Goal: Task Accomplishment & Management: Manage account settings

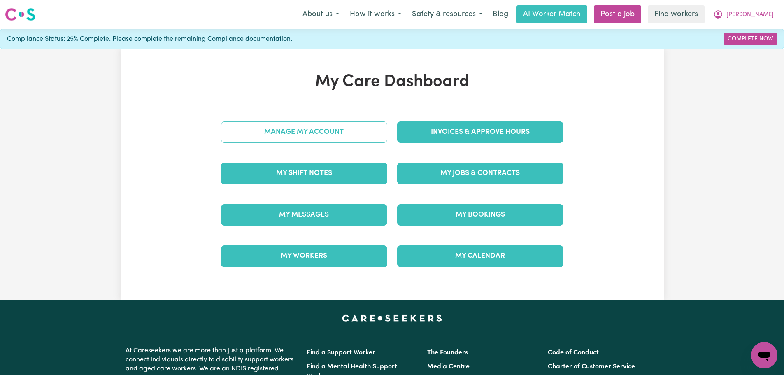
click at [351, 131] on link "Manage My Account" at bounding box center [304, 131] width 166 height 21
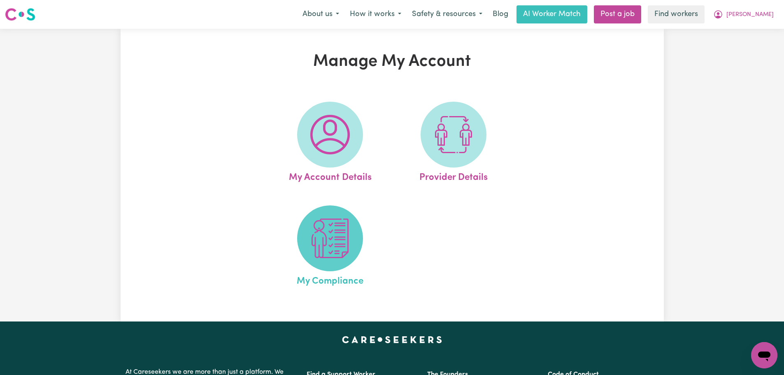
click at [350, 254] on img at bounding box center [330, 239] width 40 height 40
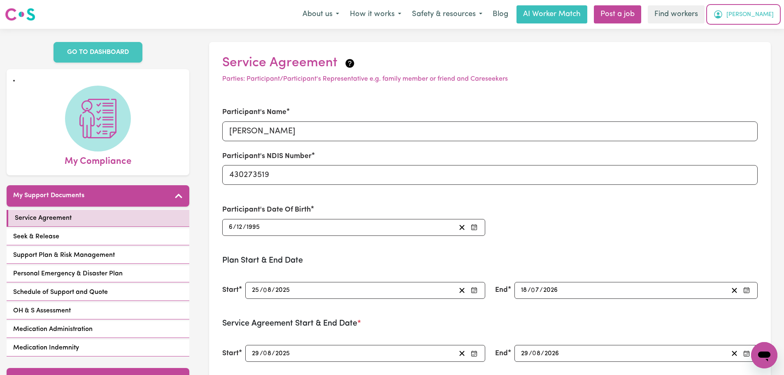
click at [768, 16] on span "[PERSON_NAME]" at bounding box center [750, 14] width 47 height 9
click at [759, 32] on link "My Dashboard" at bounding box center [746, 32] width 65 height 16
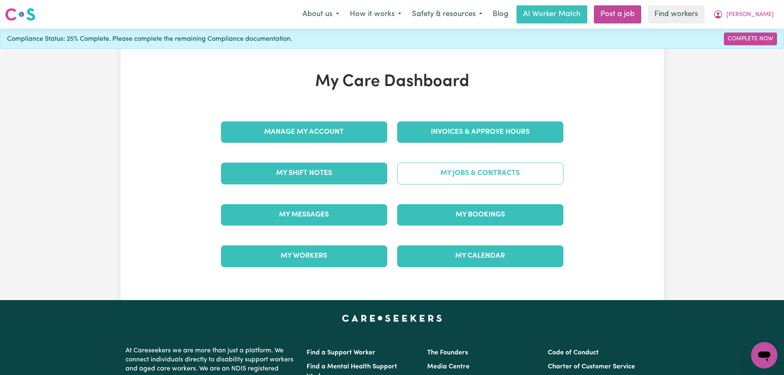
click at [471, 177] on link "My Jobs & Contracts" at bounding box center [480, 173] width 166 height 21
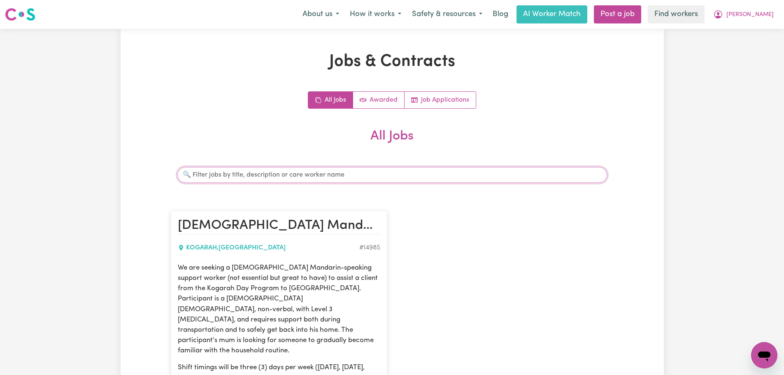
click at [337, 174] on input "Search jobs" at bounding box center [392, 175] width 430 height 16
type input "hui"
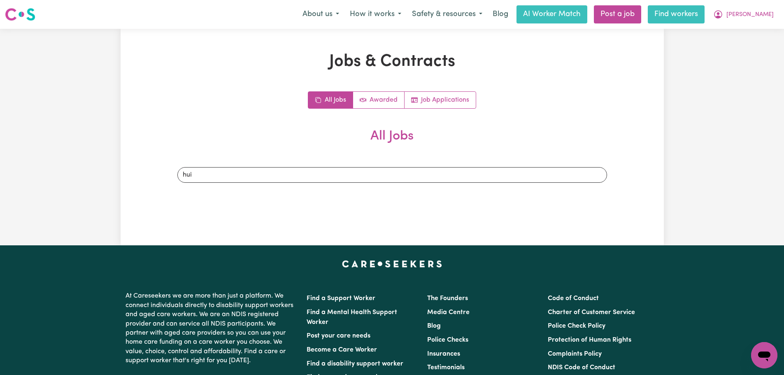
click at [705, 21] on link "Find workers" at bounding box center [676, 14] width 57 height 18
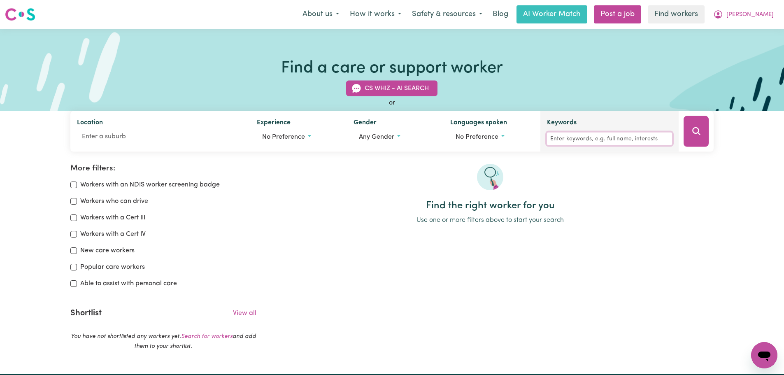
click at [588, 138] on input "Keywords" at bounding box center [609, 139] width 125 height 13
type input "[PERSON_NAME]"
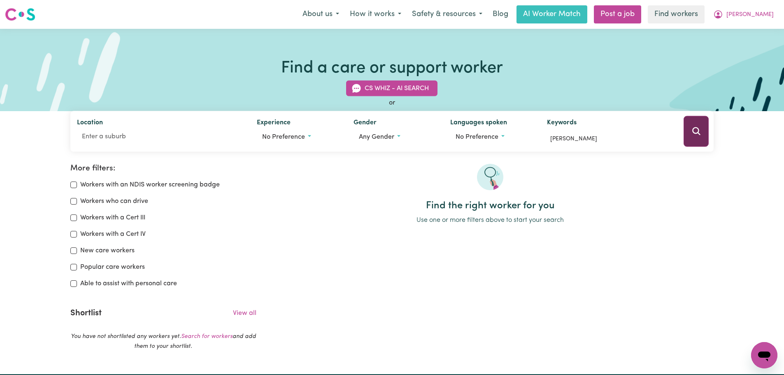
click at [700, 127] on icon "Search" at bounding box center [697, 131] width 10 height 10
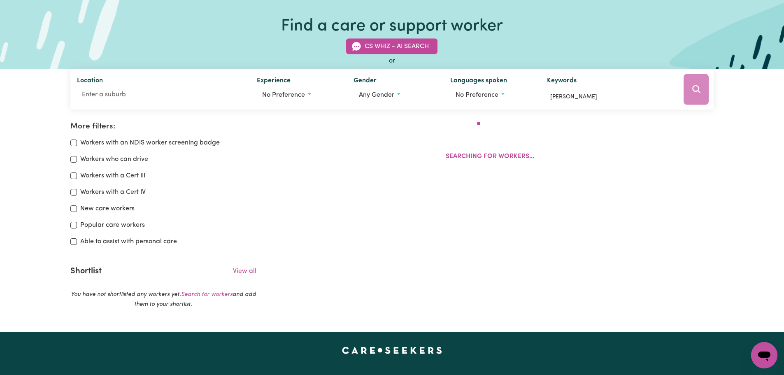
scroll to position [138, 0]
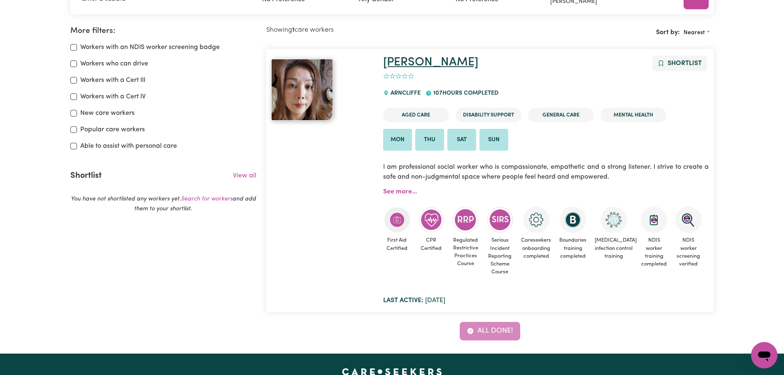
click at [396, 64] on link "[PERSON_NAME]" at bounding box center [430, 62] width 95 height 12
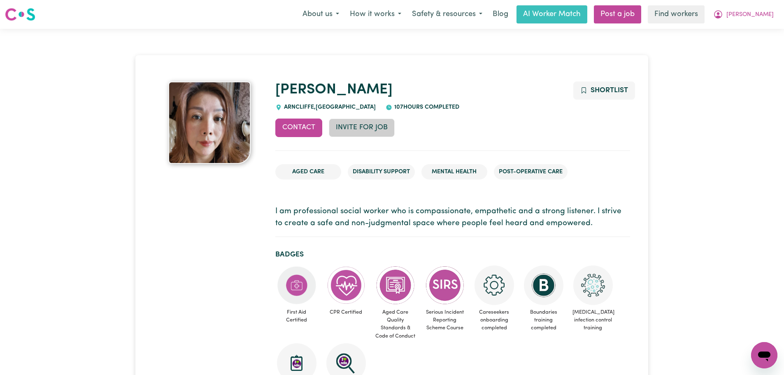
click at [384, 127] on button "Invite for Job" at bounding box center [362, 128] width 66 height 18
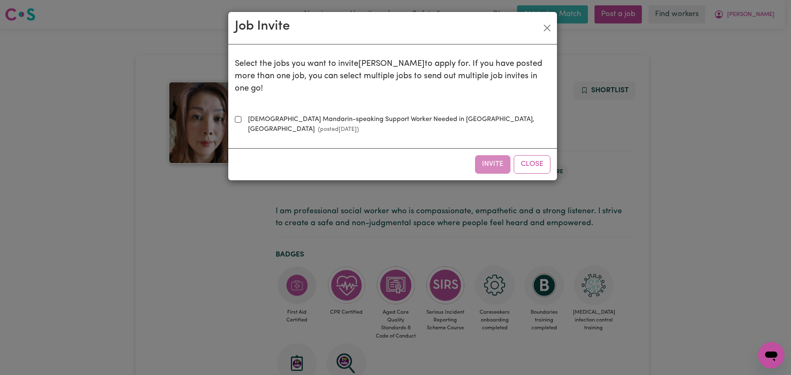
click at [390, 114] on label "Female Mandarin-speaking Support Worker Needed in Kogarah, NSW (posted Aug 27 2…" at bounding box center [398, 124] width 306 height 20
click at [241, 116] on input "Female Mandarin-speaking Support Worker Needed in Kogarah, NSW (posted Aug 27 2…" at bounding box center [238, 119] width 7 height 7
checkbox input "true"
click at [497, 155] on button "Invite" at bounding box center [492, 164] width 35 height 18
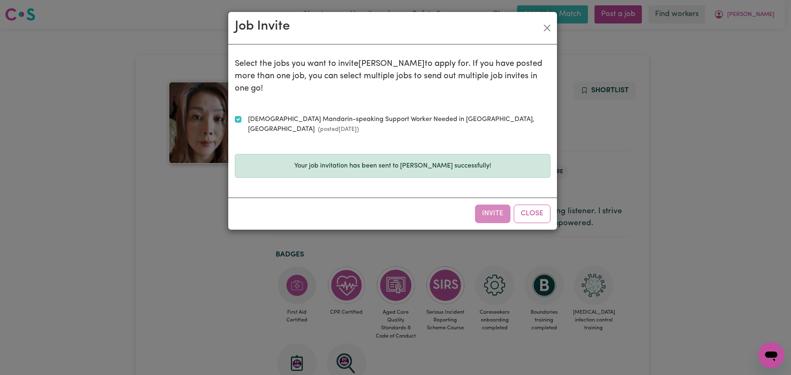
click at [758, 24] on div "Job Invite Select the jobs you want to invite Hui to apply for. If you have pos…" at bounding box center [395, 187] width 791 height 375
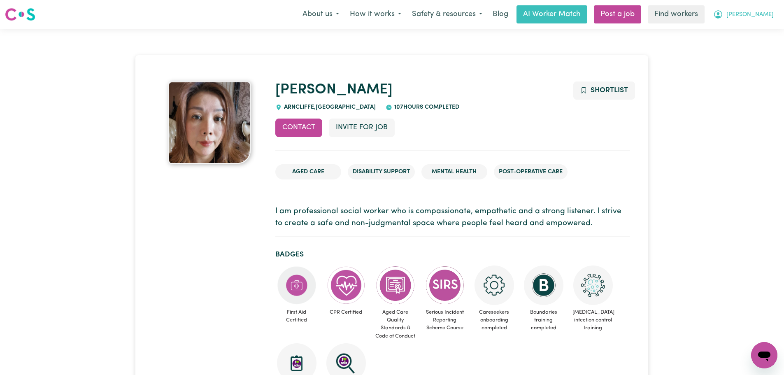
click at [760, 17] on span "Timothy" at bounding box center [750, 14] width 47 height 9
click at [761, 33] on link "My Dashboard" at bounding box center [746, 32] width 65 height 16
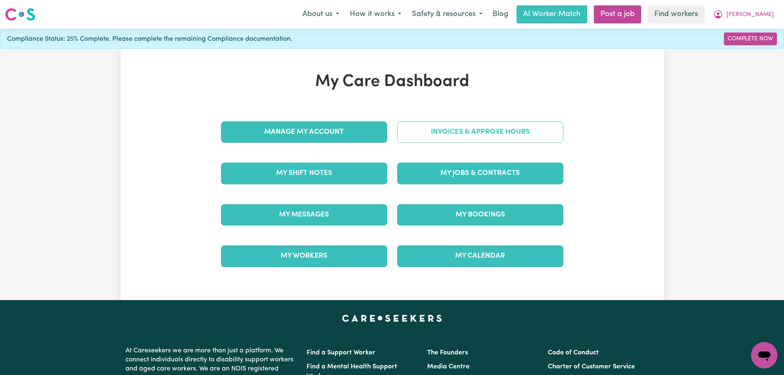
click at [458, 125] on link "Invoices & Approve Hours" at bounding box center [480, 131] width 166 height 21
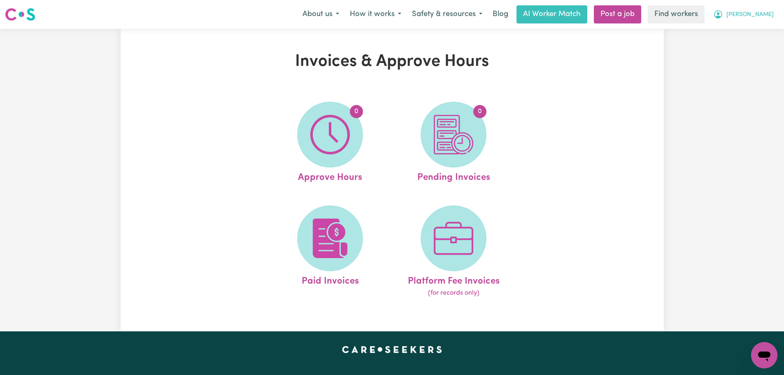
click at [767, 11] on span "Timothy" at bounding box center [750, 14] width 47 height 9
click at [761, 34] on link "My Dashboard" at bounding box center [746, 32] width 65 height 16
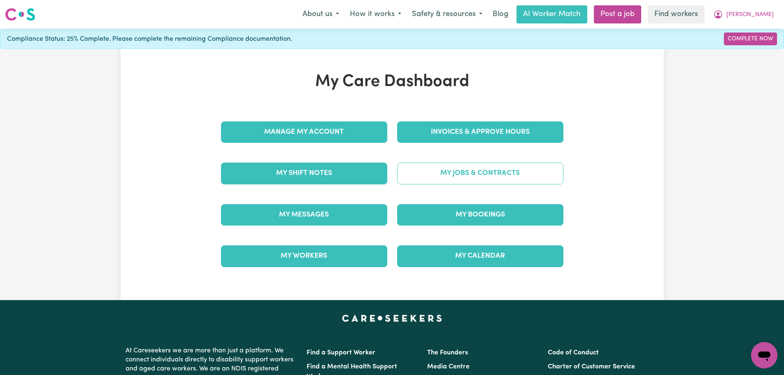
click at [467, 172] on link "My Jobs & Contracts" at bounding box center [480, 173] width 166 height 21
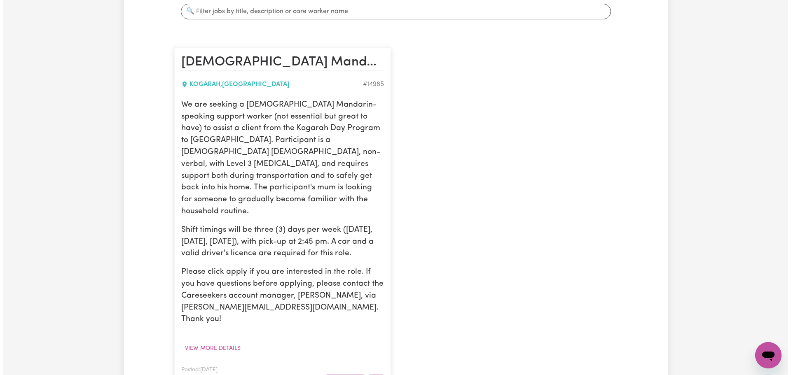
scroll to position [206, 0]
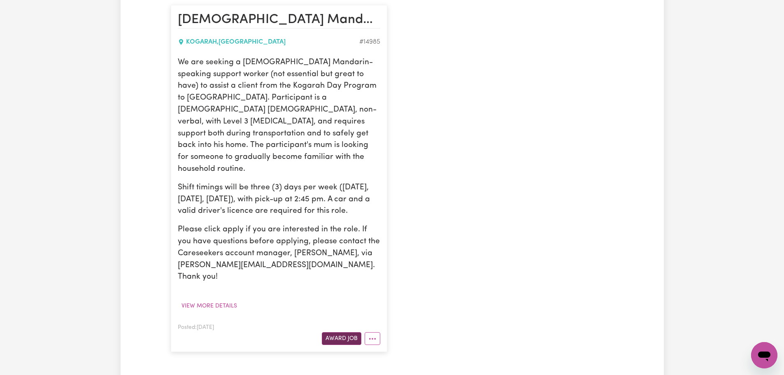
click at [341, 332] on button "Award Job" at bounding box center [342, 338] width 40 height 13
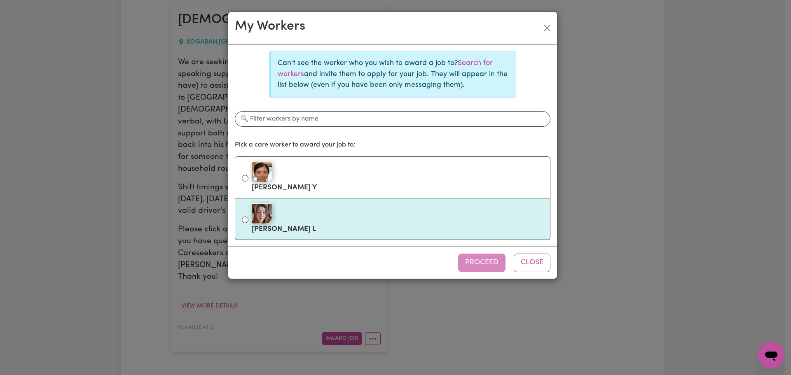
click at [320, 215] on div at bounding box center [398, 213] width 292 height 21
click at [248, 217] on input "Hui L" at bounding box center [245, 220] width 7 height 7
radio input "true"
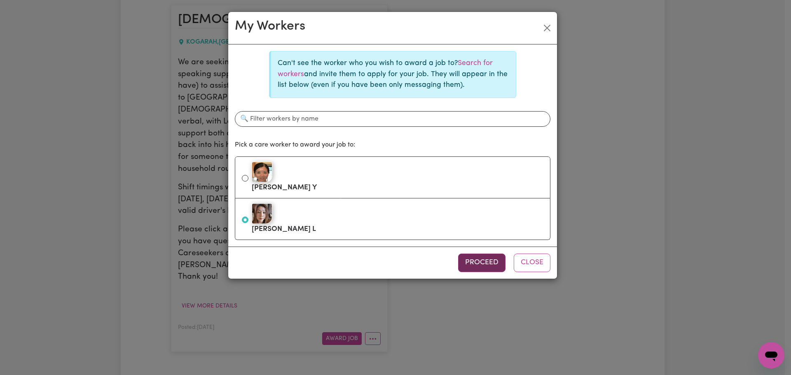
click at [487, 262] on button "Proceed" at bounding box center [481, 263] width 47 height 18
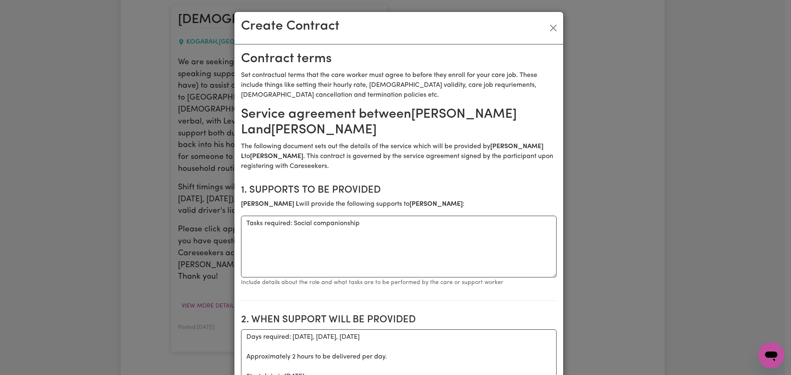
scroll to position [165, 0]
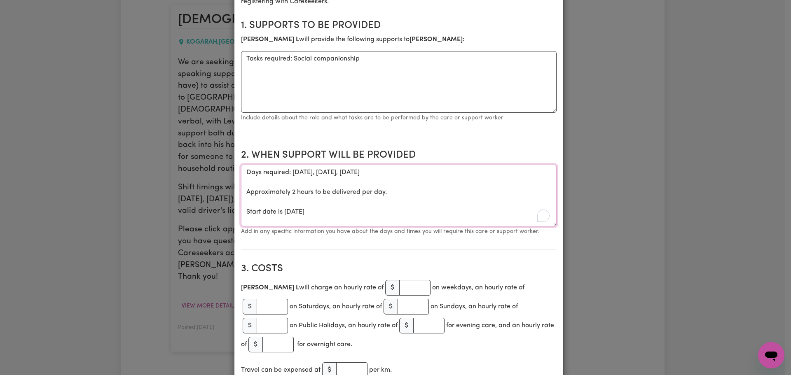
click at [373, 173] on textarea "Days required: thursday, wednesday, tuesday Approximately 2 hours to be deliver…" at bounding box center [398, 196] width 315 height 62
drag, startPoint x: 317, startPoint y: 173, endPoint x: 289, endPoint y: 173, distance: 28.8
click at [289, 173] on textarea "Days required: thursday, wednesday, tuesday Approximately 2 hours to be deliver…" at bounding box center [398, 196] width 315 height 62
type textarea "Days required: wednesday, tuesday Approximately 2 hours to be delivered per day…"
click at [399, 287] on input "number" at bounding box center [414, 288] width 31 height 16
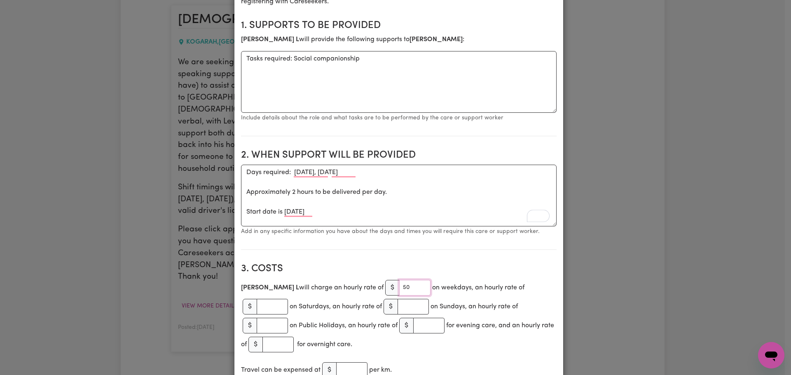
type input "50"
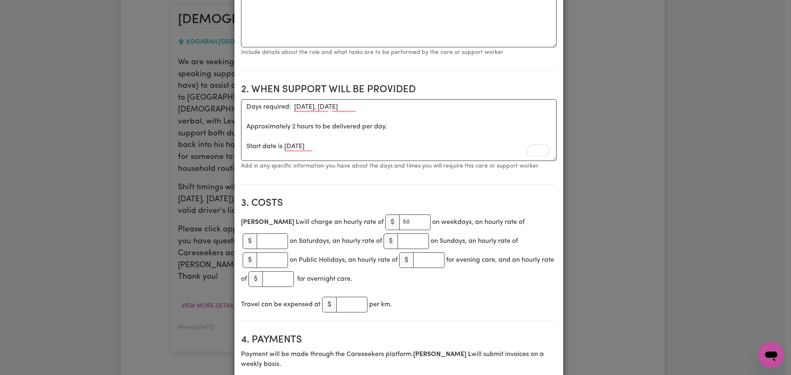
scroll to position [288, 0]
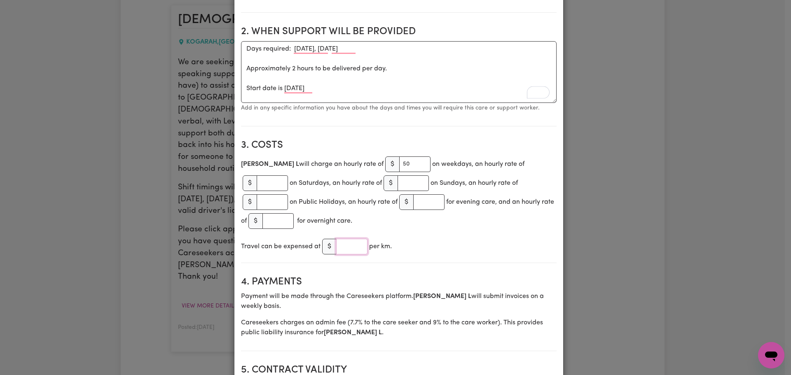
click at [348, 239] on input "number" at bounding box center [351, 247] width 31 height 16
type input "1"
click at [498, 237] on div "Travel can be expensed at $ 1 per km." at bounding box center [398, 246] width 315 height 19
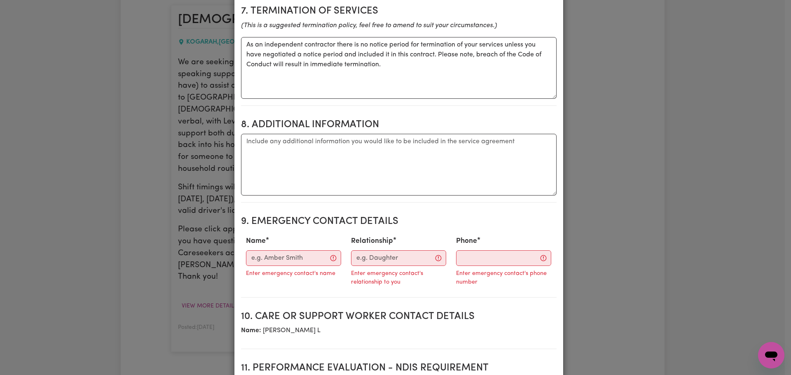
scroll to position [906, 0]
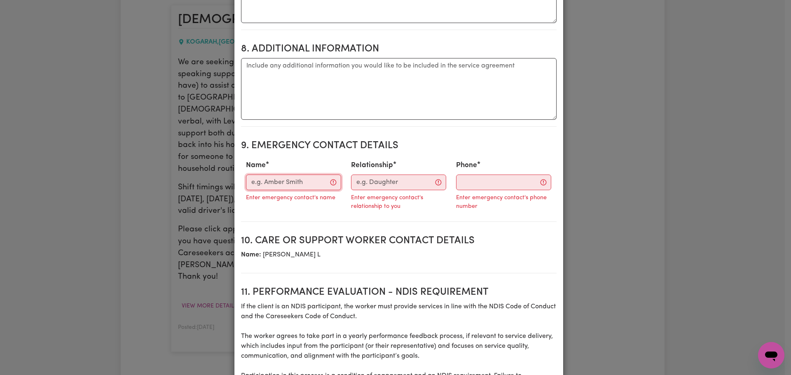
click at [293, 175] on input "Name" at bounding box center [293, 183] width 95 height 16
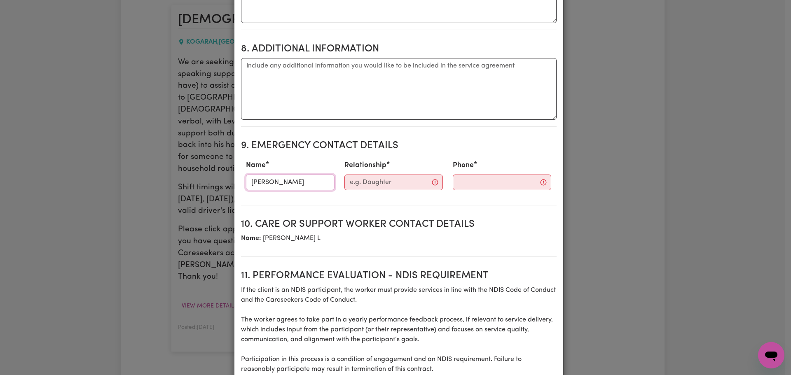
type input "Christine"
type input "Mother"
click at [452, 175] on input "Phone" at bounding box center [495, 183] width 100 height 16
paste input "0415129031"
type input "0415129031"
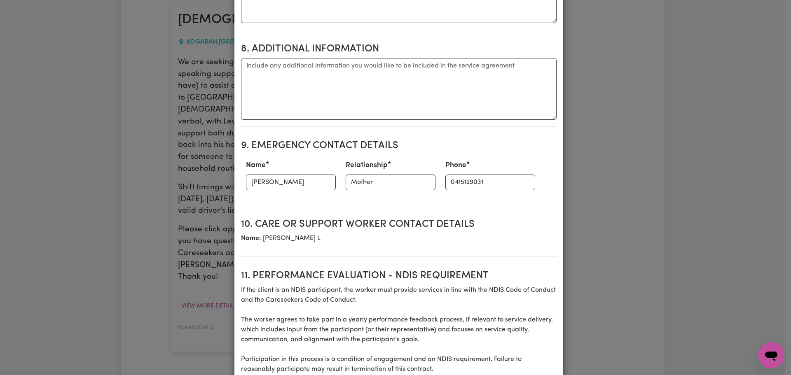
click at [444, 229] on section "10. Care or support worker contact details Name: Hui L" at bounding box center [398, 234] width 315 height 45
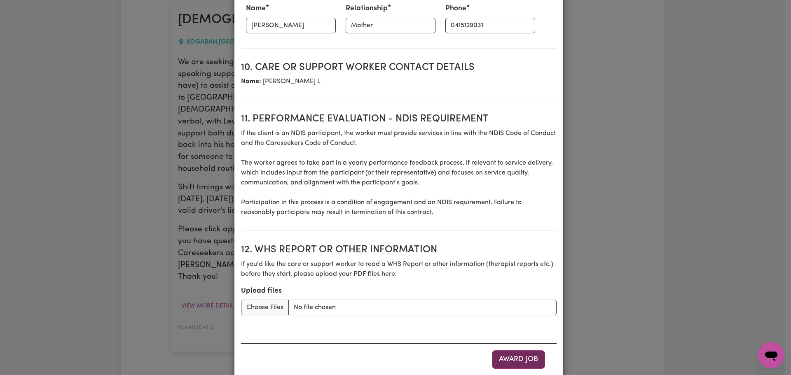
click at [529, 350] on button "Award Job" at bounding box center [518, 359] width 53 height 18
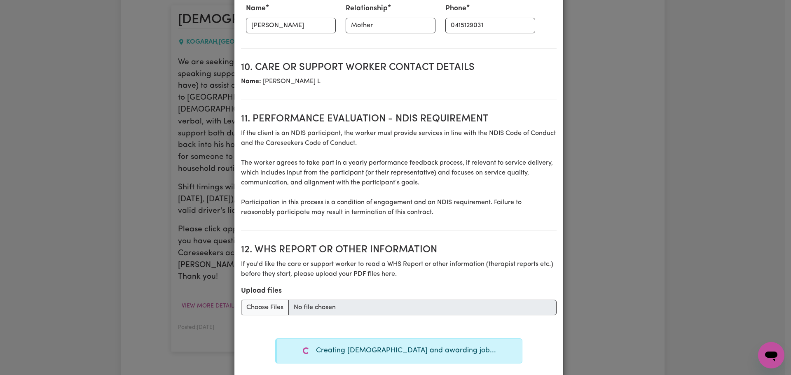
type textarea "Days required: thursday, wednesday, tuesday Approximately 2 hours to be deliver…"
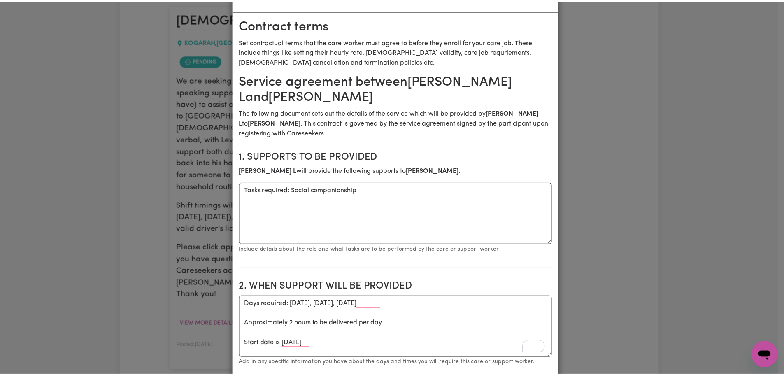
scroll to position [0, 0]
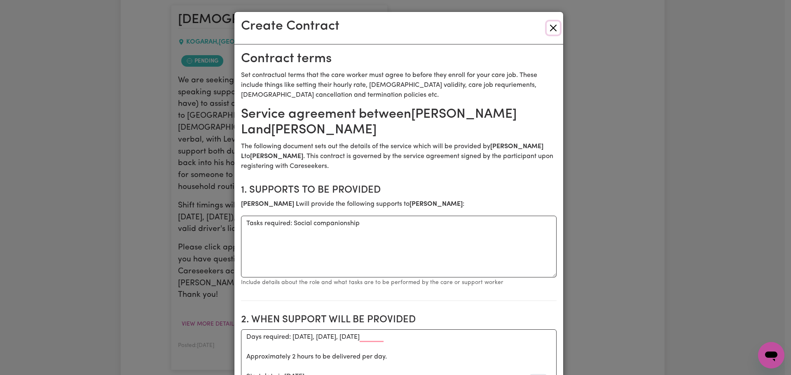
click at [546, 29] on button "Close" at bounding box center [552, 27] width 13 height 13
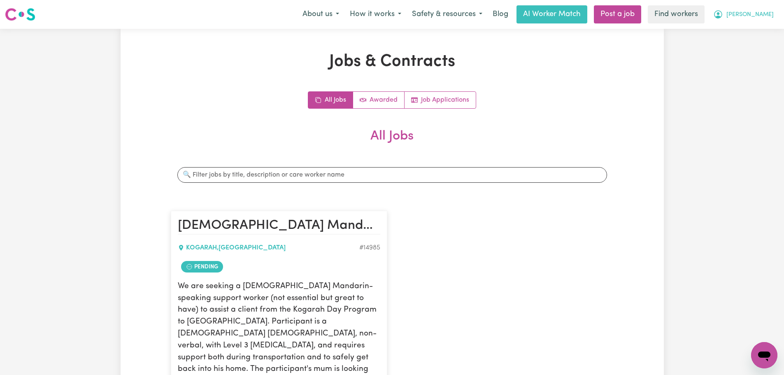
click at [771, 14] on button "Timothy" at bounding box center [743, 14] width 71 height 17
click at [756, 42] on link "Logout" at bounding box center [746, 48] width 65 height 16
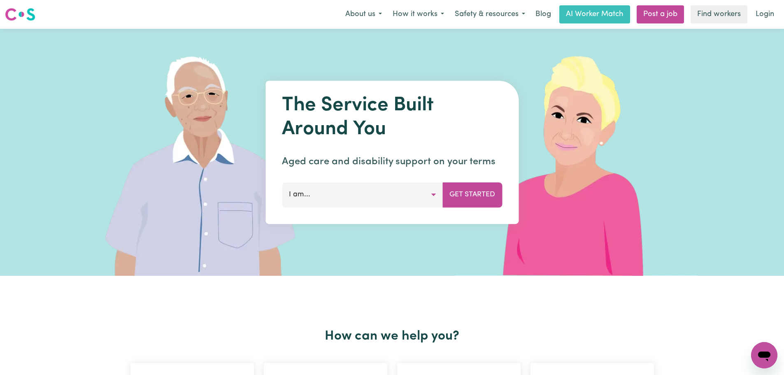
click at [761, 15] on link "Login" at bounding box center [765, 14] width 28 height 18
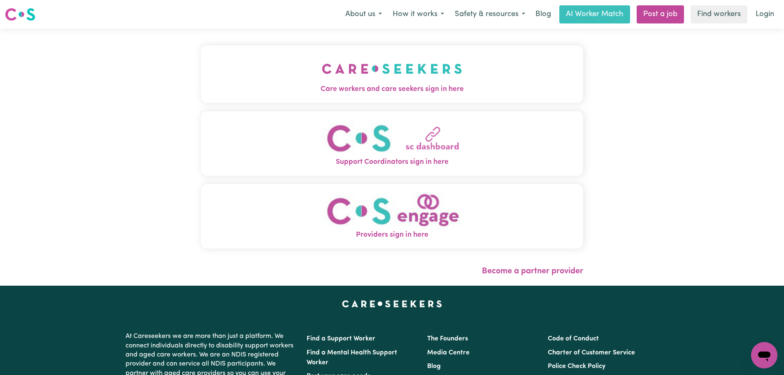
click at [375, 218] on img "Providers sign in here" at bounding box center [392, 210] width 140 height 37
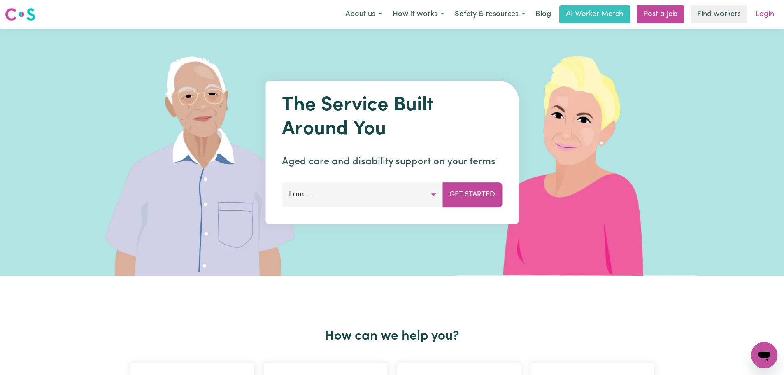
click at [713, 14] on link "Login" at bounding box center [765, 14] width 28 height 18
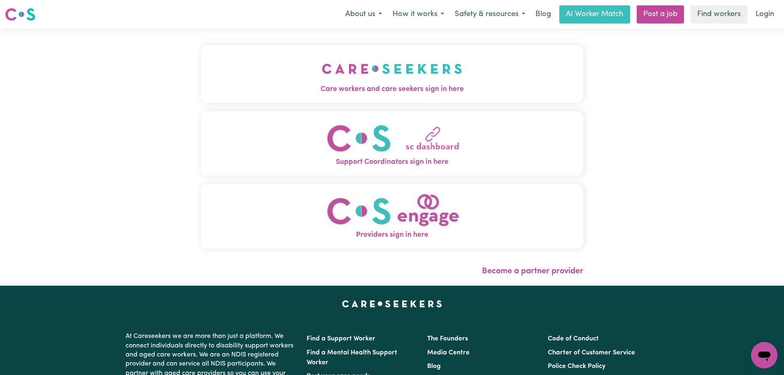
click at [387, 71] on img "Care workers and care seekers sign in here" at bounding box center [392, 69] width 140 height 30
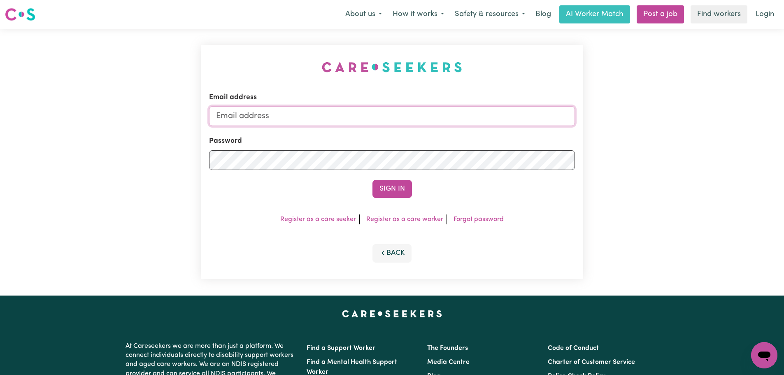
type input "[PERSON_NAME][EMAIL_ADDRESS][DOMAIN_NAME]"
click at [404, 187] on button "Sign In" at bounding box center [393, 189] width 40 height 18
